Goal: Task Accomplishment & Management: Manage account settings

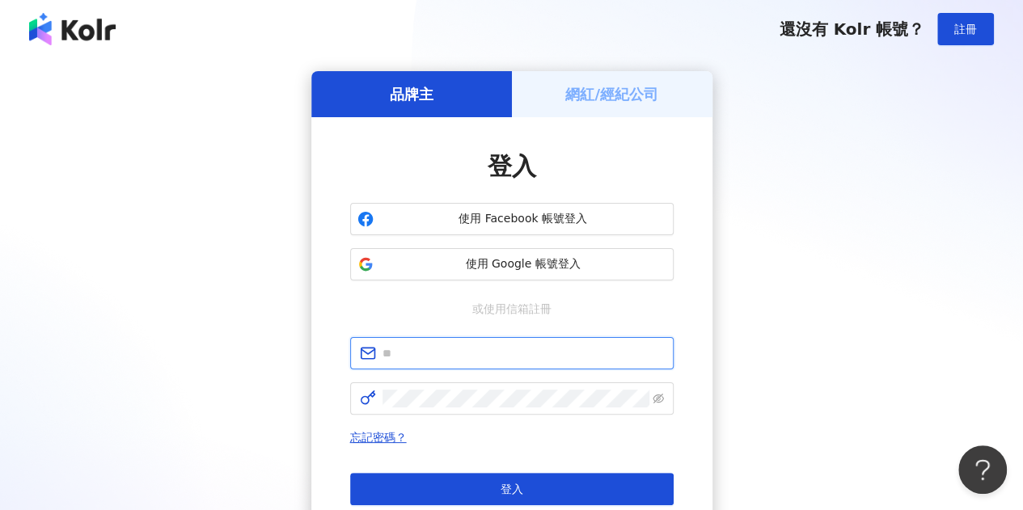
type input "**********"
drag, startPoint x: 968, startPoint y: 243, endPoint x: 920, endPoint y: 229, distance: 50.4
click at [968, 243] on div "**********" at bounding box center [511, 320] width 984 height 499
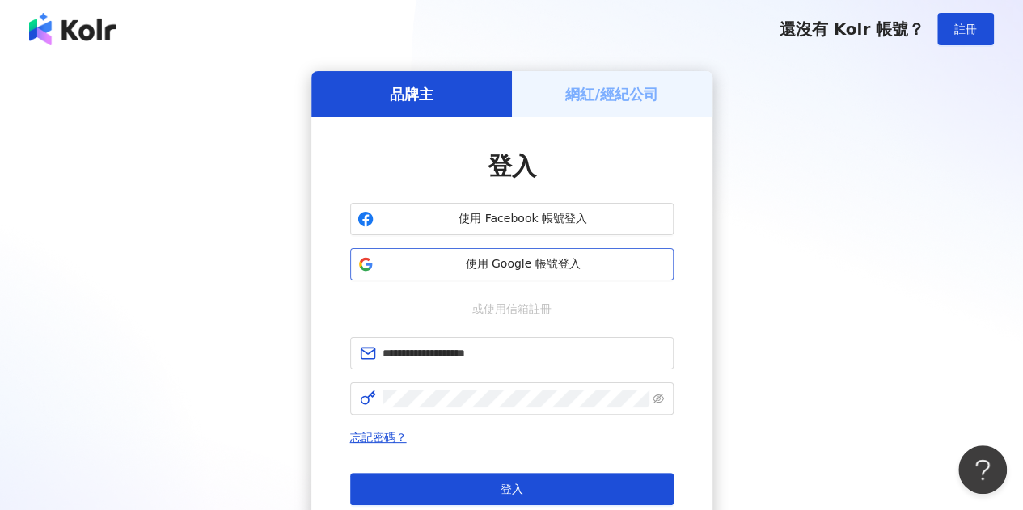
click at [534, 265] on span "使用 Google 帳號登入" at bounding box center [523, 264] width 286 height 16
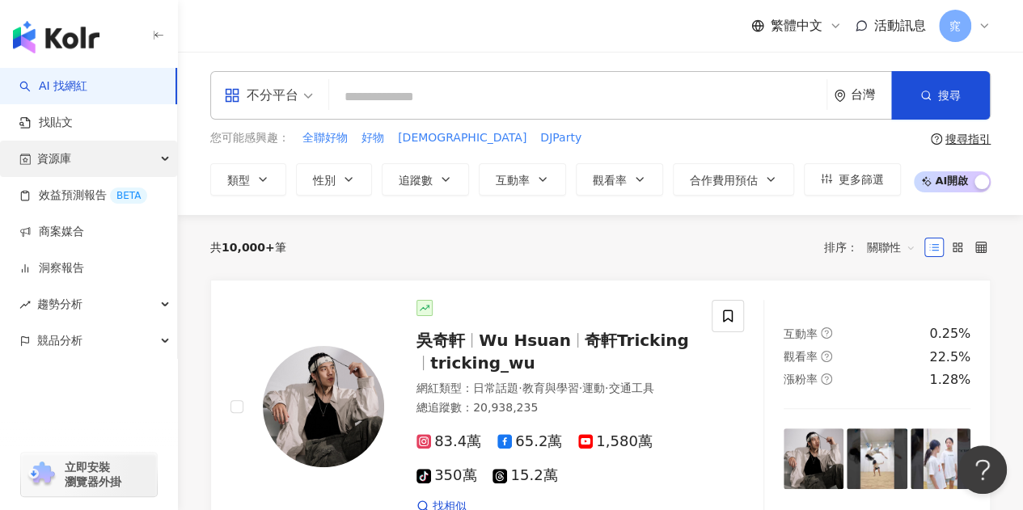
click at [96, 162] on div "資源庫" at bounding box center [88, 159] width 177 height 36
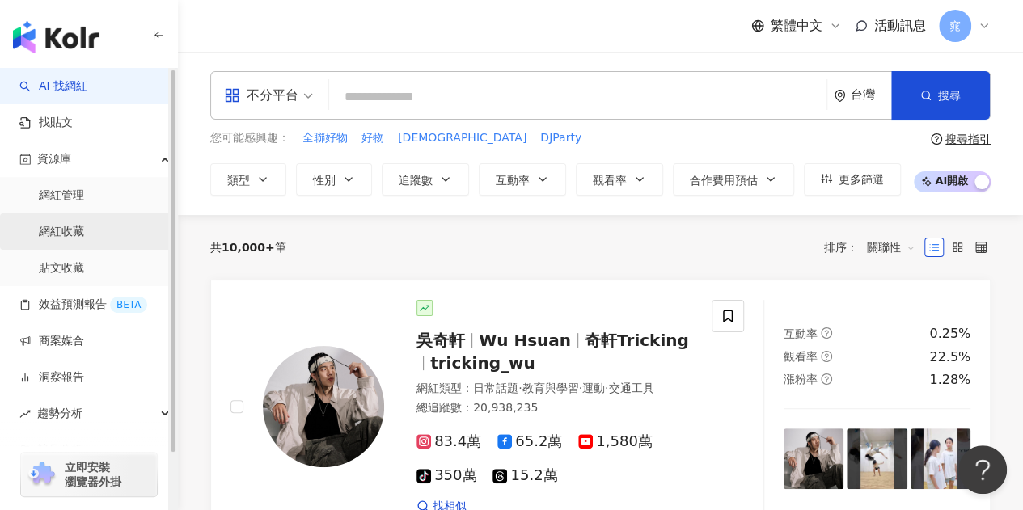
click at [84, 226] on link "網紅收藏" at bounding box center [61, 232] width 45 height 16
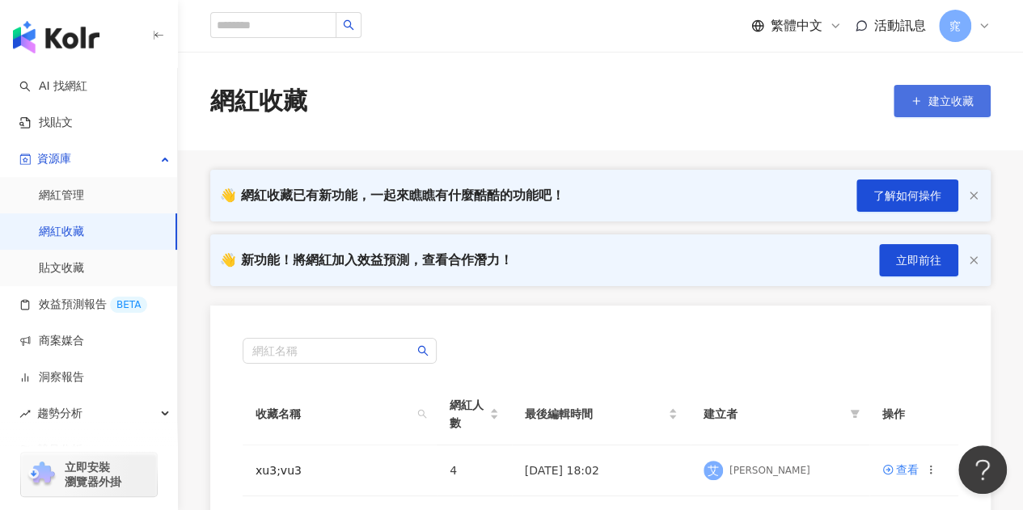
click at [929, 102] on span "建立收藏" at bounding box center [951, 101] width 45 height 13
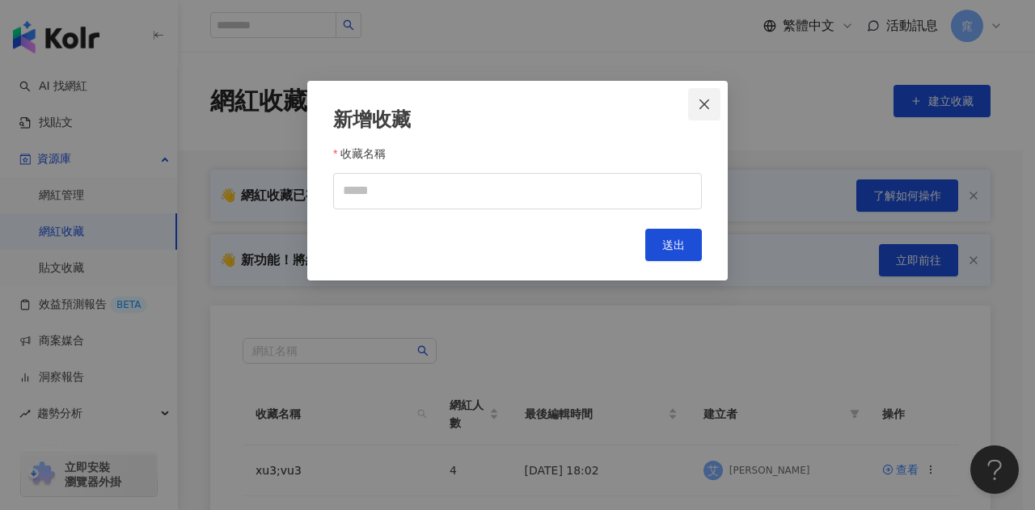
click at [704, 98] on icon "close" at bounding box center [704, 104] width 13 height 13
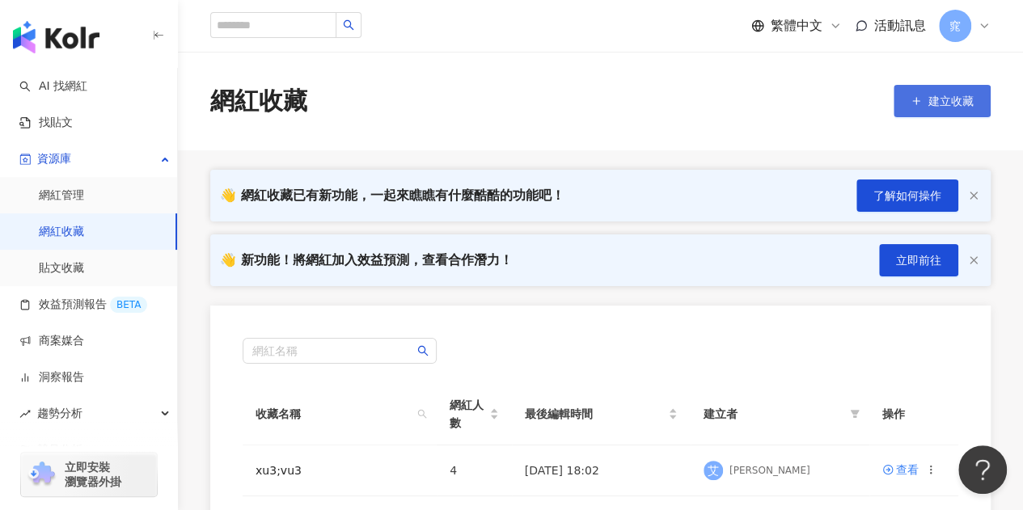
click at [943, 99] on span "建立收藏" at bounding box center [951, 101] width 45 height 13
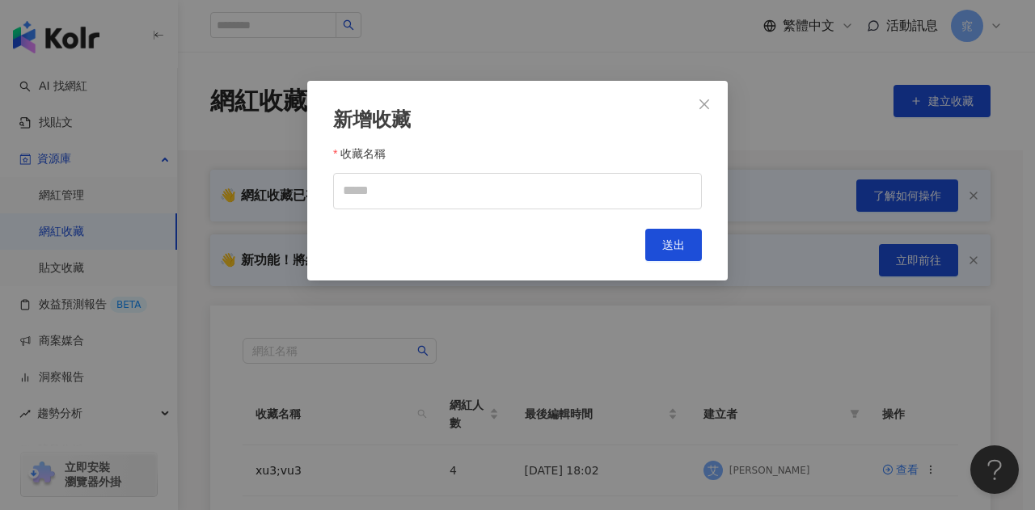
click at [541, 212] on div "新增收藏 收藏名稱 Cancel 送出" at bounding box center [517, 181] width 421 height 200
click at [541, 208] on input "收藏名稱" at bounding box center [517, 191] width 369 height 36
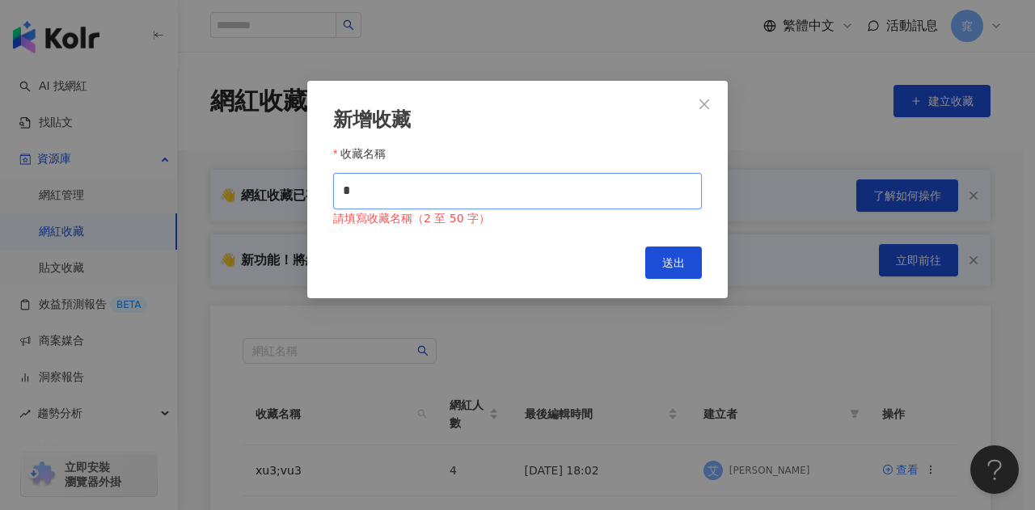
type input "**"
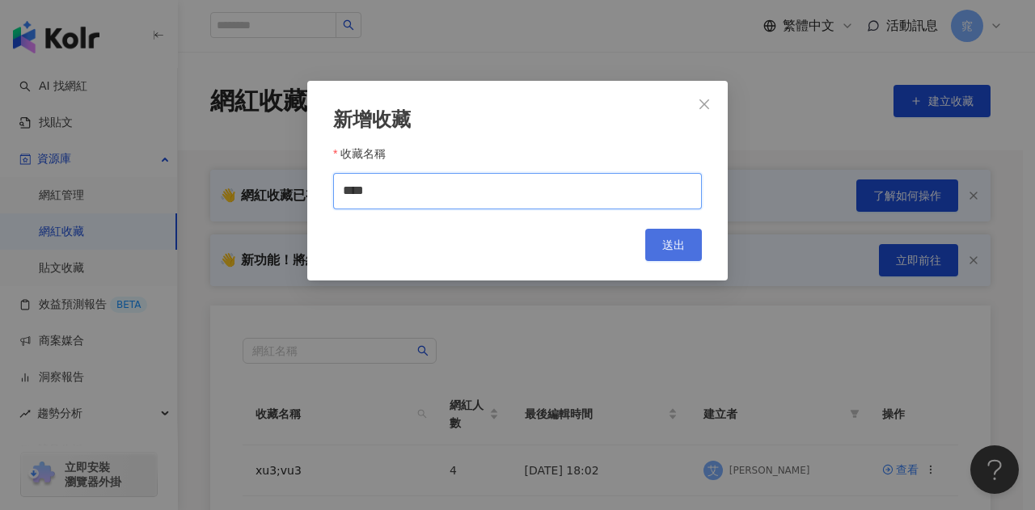
type input "****"
click at [656, 240] on button "送出" at bounding box center [673, 245] width 57 height 32
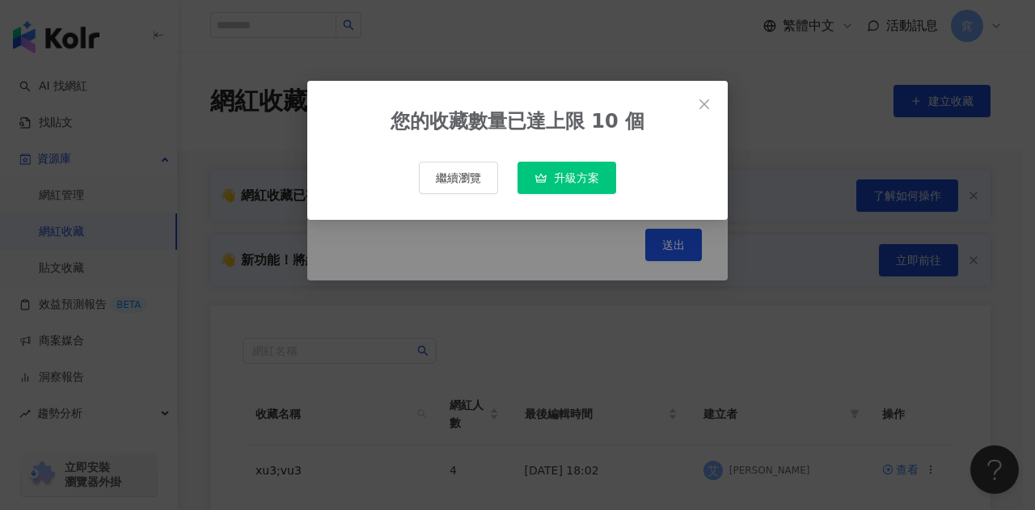
click at [466, 180] on span "繼續瀏覽" at bounding box center [458, 177] width 45 height 13
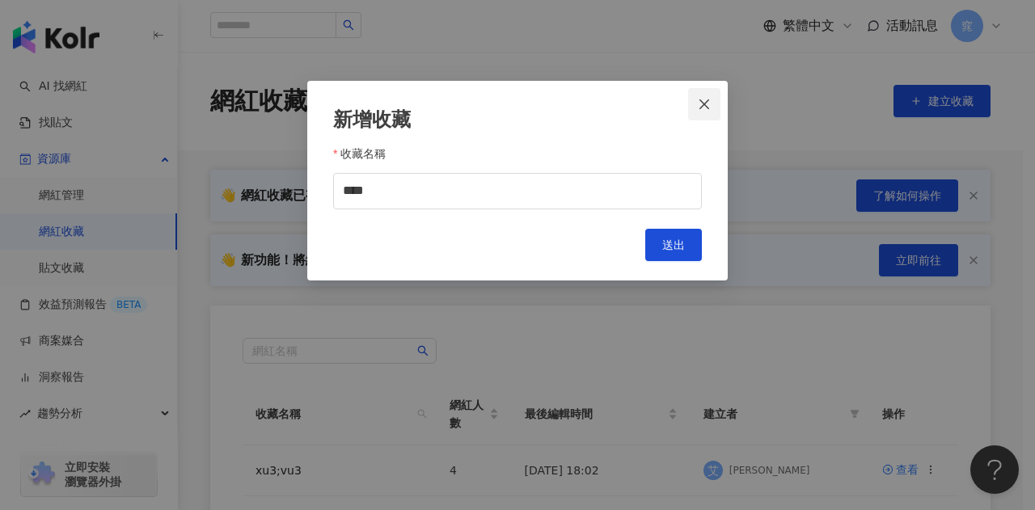
click at [711, 107] on icon "close" at bounding box center [704, 104] width 13 height 13
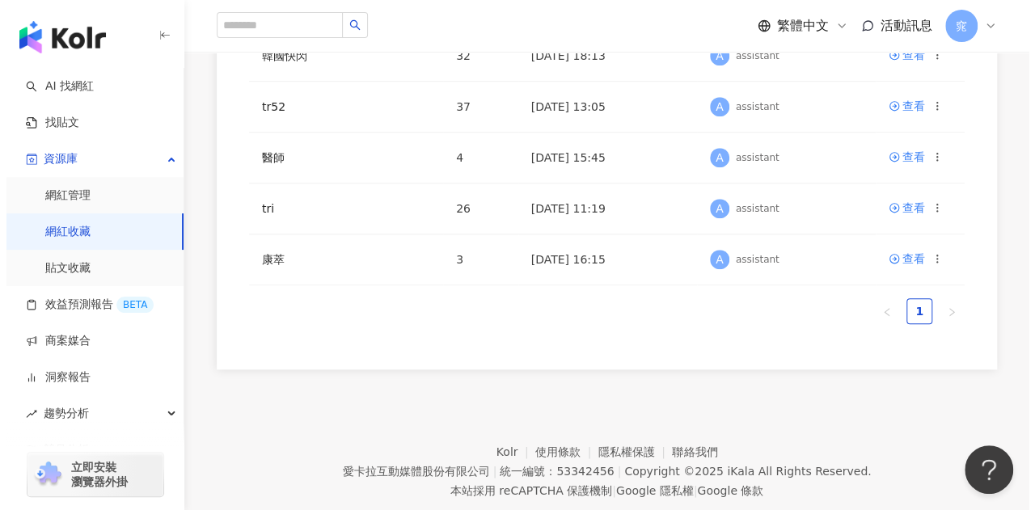
scroll to position [705, 0]
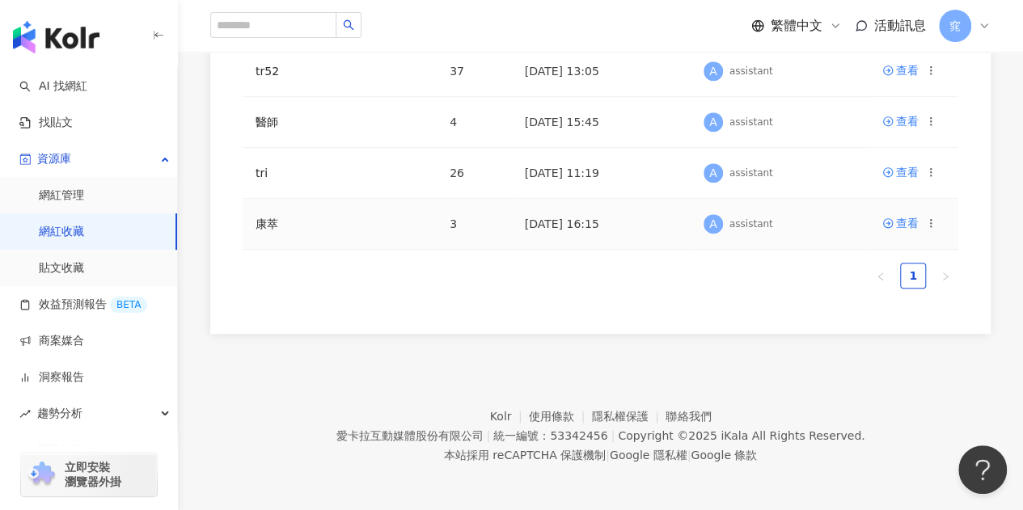
click at [926, 222] on div "查看" at bounding box center [909, 223] width 54 height 18
click at [929, 221] on icon at bounding box center [930, 223] width 11 height 11
click at [888, 358] on div "刪除收藏" at bounding box center [890, 354] width 68 height 18
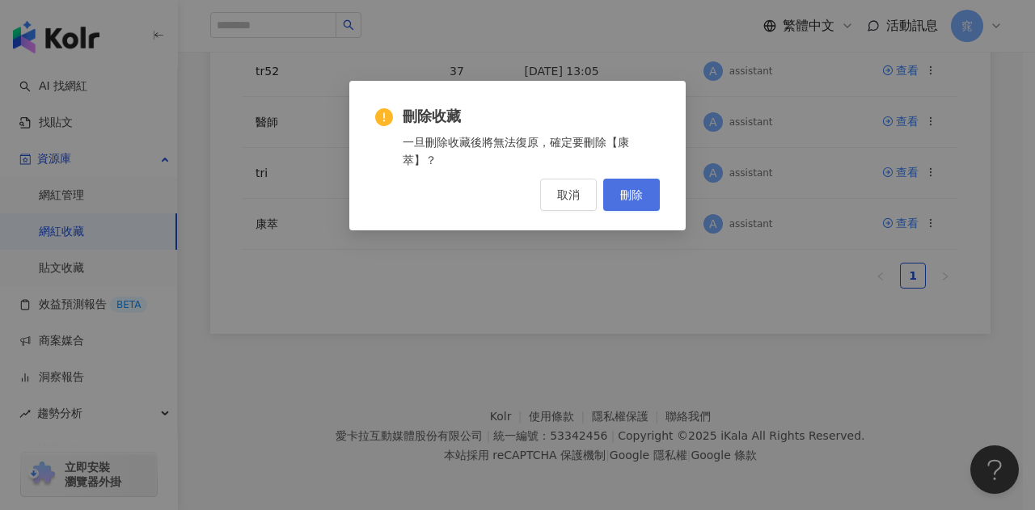
click at [649, 193] on button "刪除" at bounding box center [631, 195] width 57 height 32
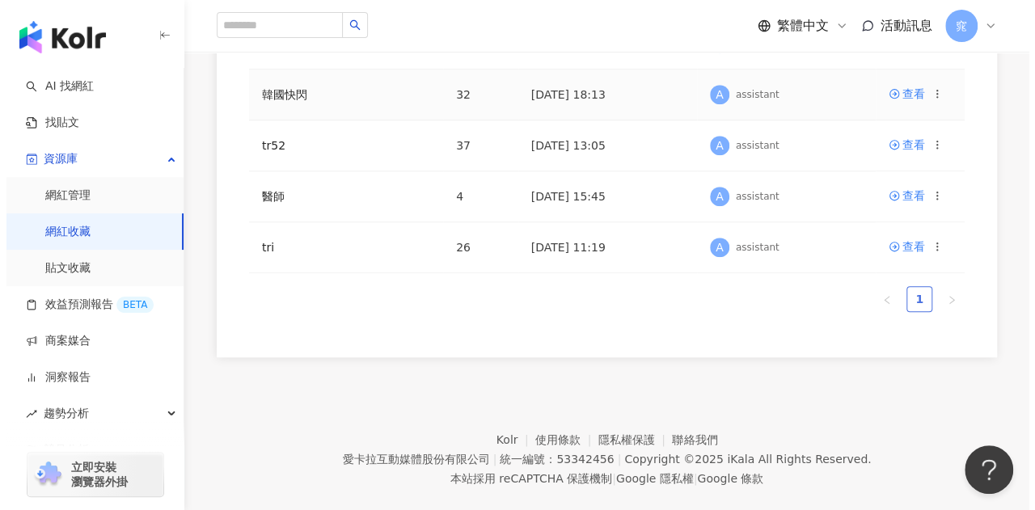
scroll to position [647, 0]
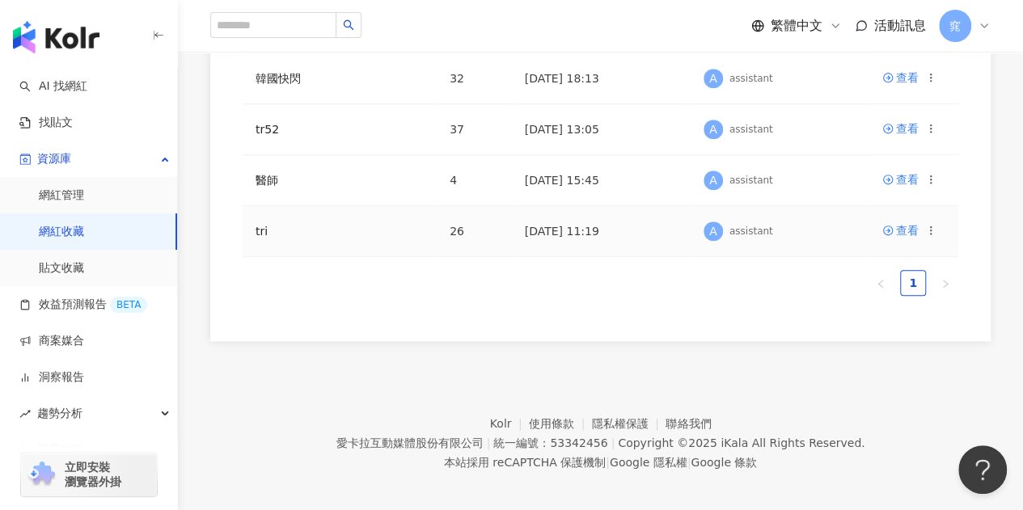
click at [929, 226] on icon at bounding box center [930, 230] width 11 height 11
click at [869, 363] on div "刪除收藏" at bounding box center [890, 362] width 68 height 18
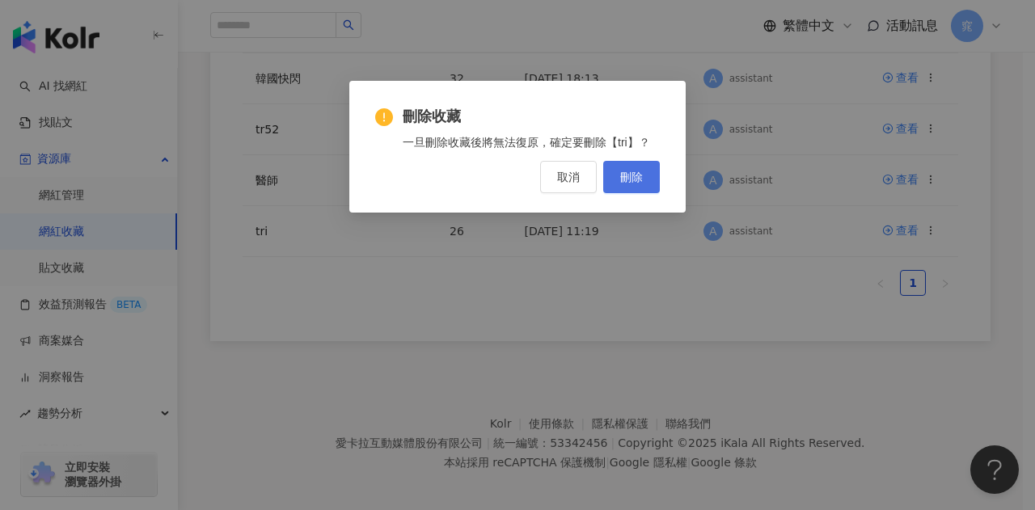
click at [620, 184] on span "刪除" at bounding box center [631, 177] width 23 height 13
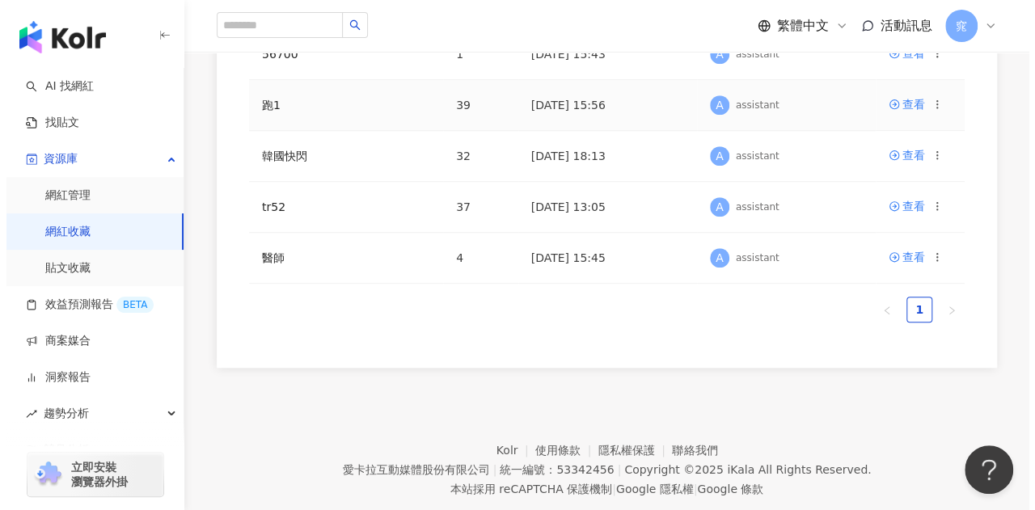
scroll to position [603, 0]
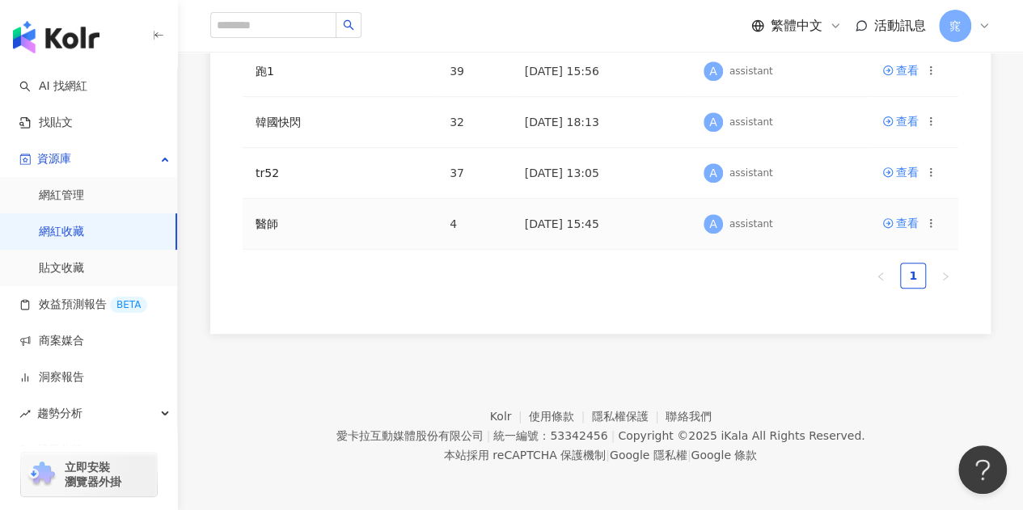
click at [932, 218] on icon at bounding box center [930, 223] width 11 height 11
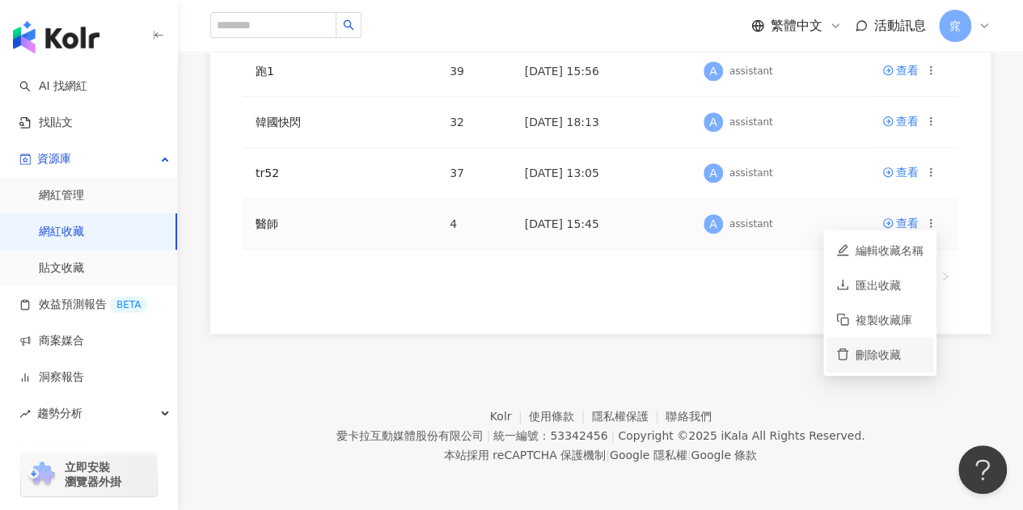
click at [873, 358] on div "刪除收藏" at bounding box center [890, 355] width 68 height 18
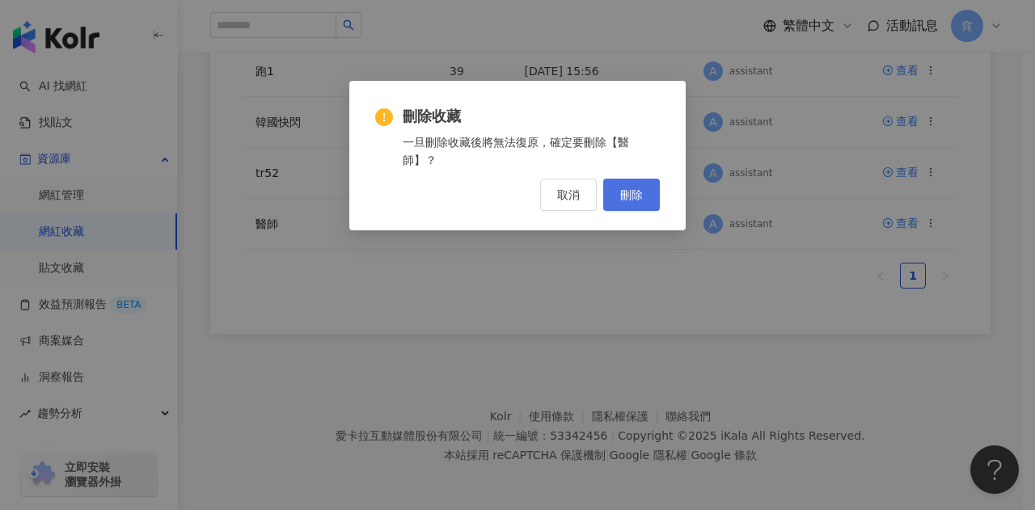
click at [644, 187] on button "刪除" at bounding box center [631, 195] width 57 height 32
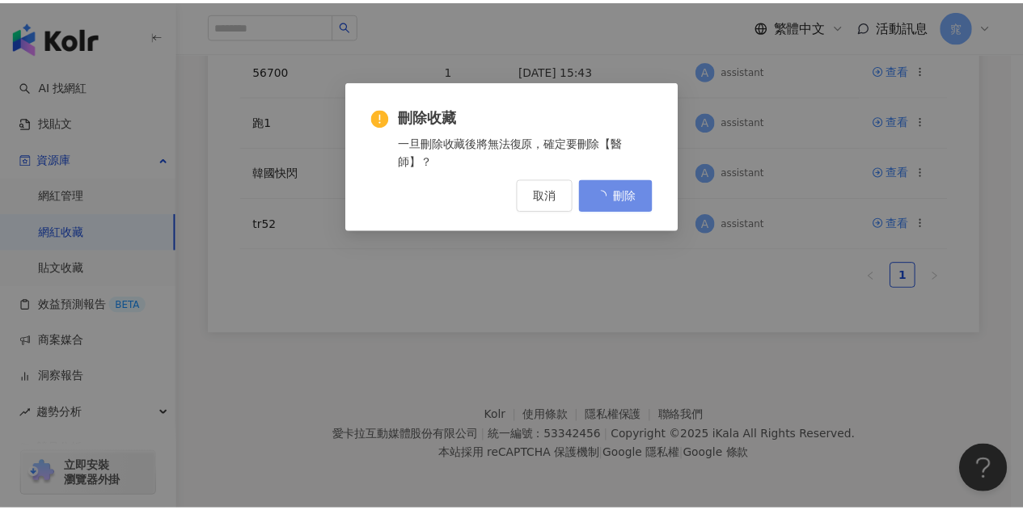
scroll to position [0, 0]
